Goal: Transaction & Acquisition: Download file/media

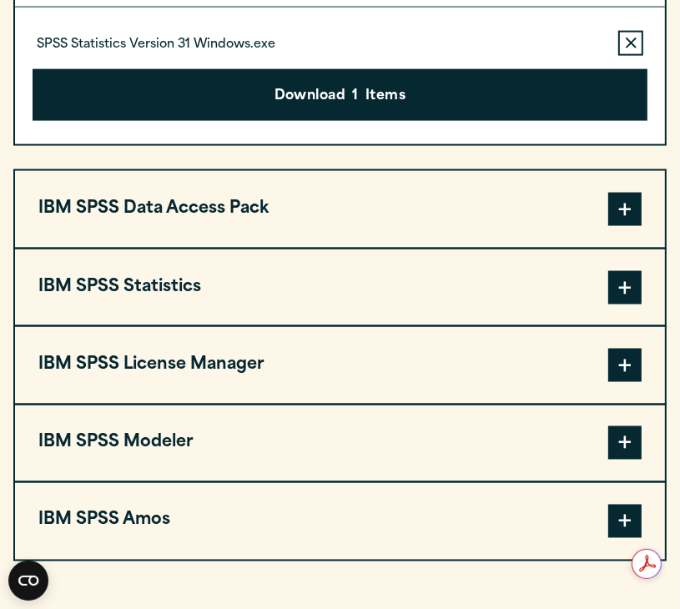
scroll to position [1413, 0]
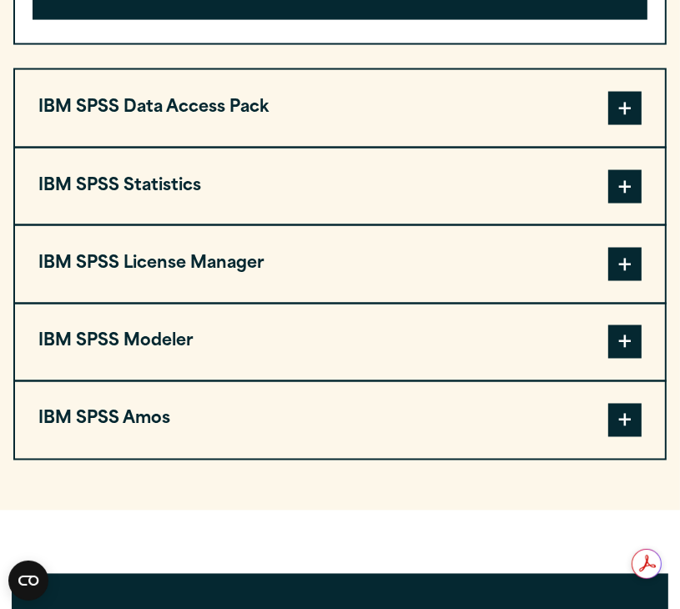
click at [538, 220] on button "IBM SPSS Statistics" at bounding box center [340, 187] width 650 height 76
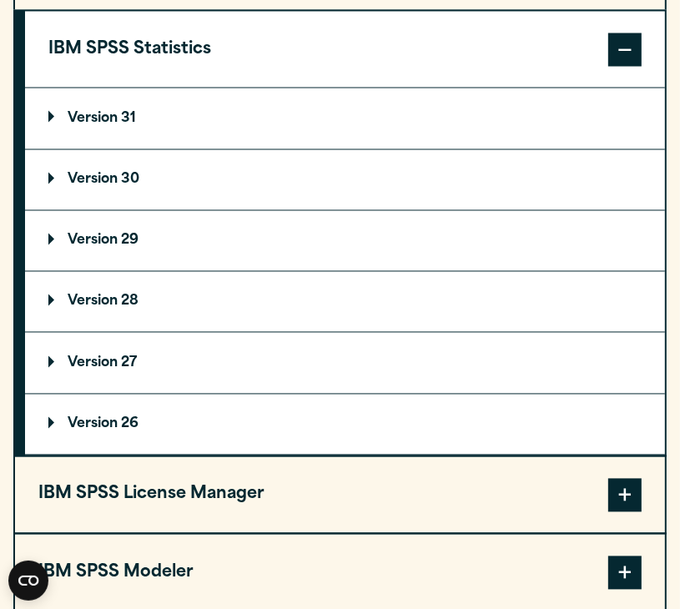
scroll to position [1550, 0]
click at [99, 149] on summary "Version 31" at bounding box center [345, 119] width 640 height 60
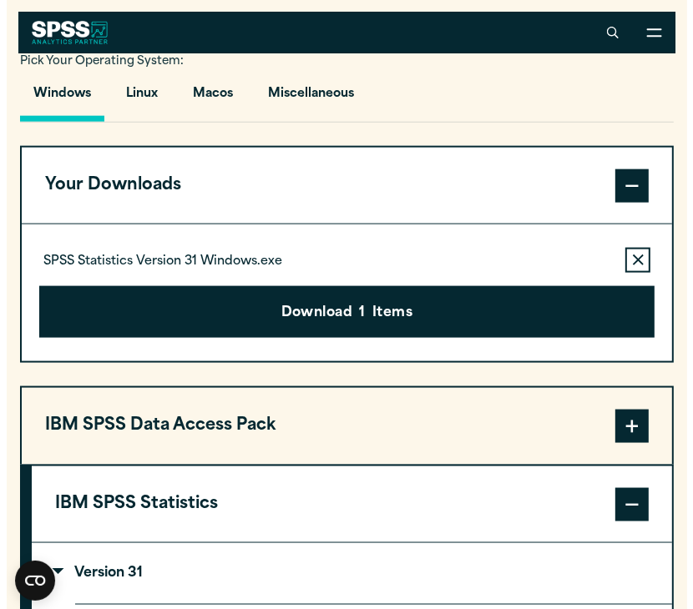
scroll to position [1067, 0]
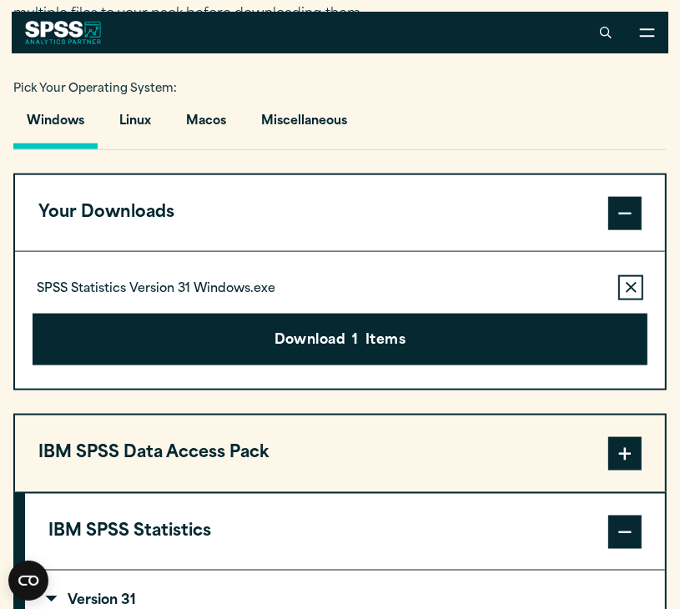
click at [538, 341] on div "Download 1 Items" at bounding box center [340, 333] width 615 height 65
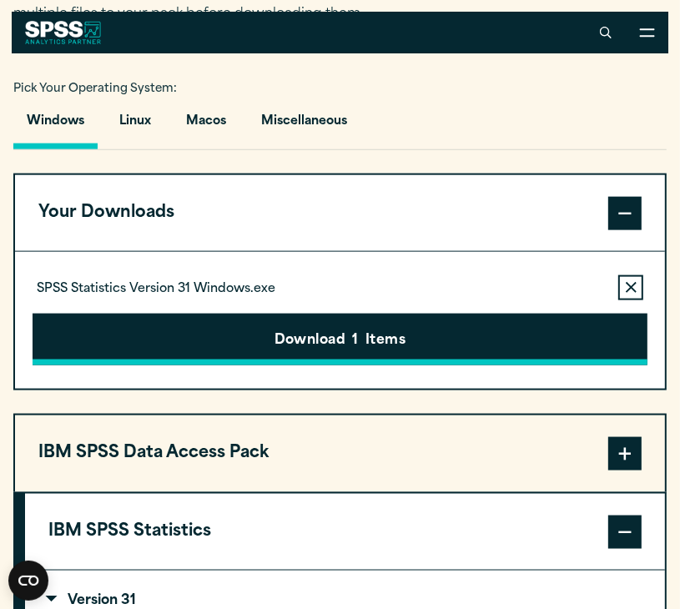
click at [538, 355] on button "Download 1 Items" at bounding box center [340, 340] width 615 height 52
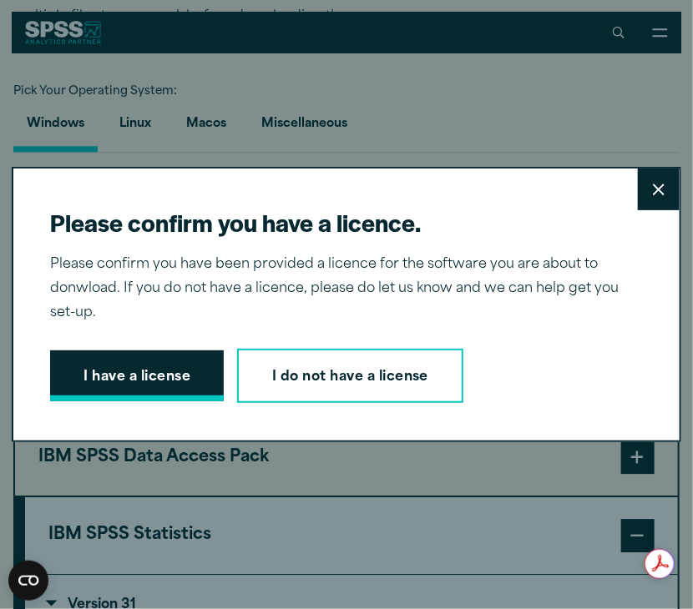
scroll to position [0, 0]
click at [159, 377] on button "I have a license" at bounding box center [137, 377] width 174 height 52
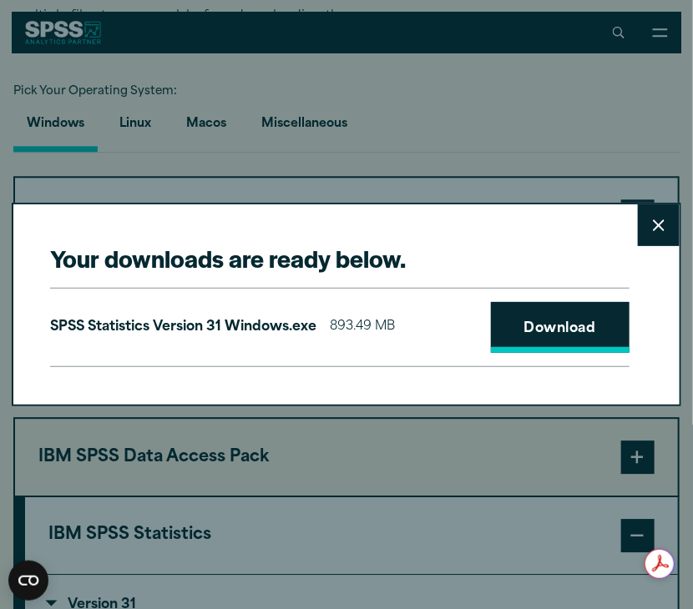
click at [535, 307] on link "Download" at bounding box center [560, 328] width 139 height 52
click at [532, 319] on link "Download" at bounding box center [560, 328] width 139 height 52
drag, startPoint x: 636, startPoint y: 268, endPoint x: 568, endPoint y: 261, distance: 68.8
click at [538, 261] on div "Your downloads are ready below. Close SPSS Statistics Version 31 Windows.exe 89…" at bounding box center [347, 305] width 670 height 204
drag, startPoint x: 641, startPoint y: 257, endPoint x: 572, endPoint y: 258, distance: 69.3
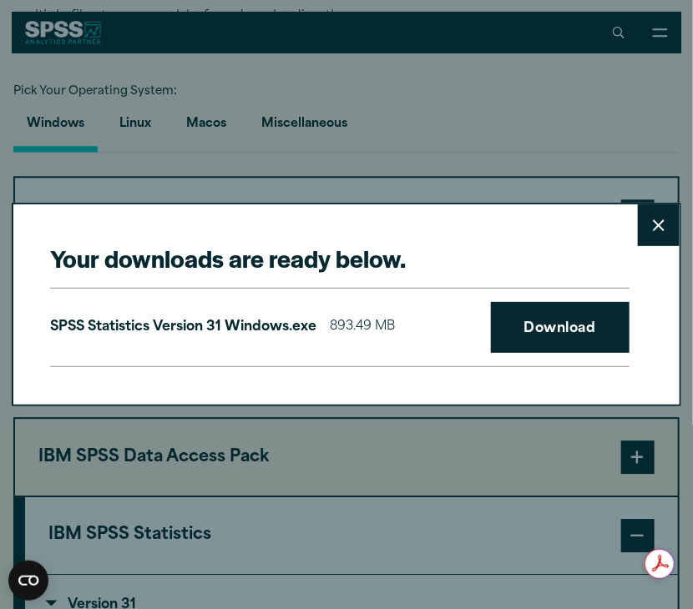
click at [538, 258] on div "Your downloads are ready below. Close SPSS Statistics Version 31 Windows.exe 89…" at bounding box center [347, 305] width 670 height 204
